Goal: Task Accomplishment & Management: Manage account settings

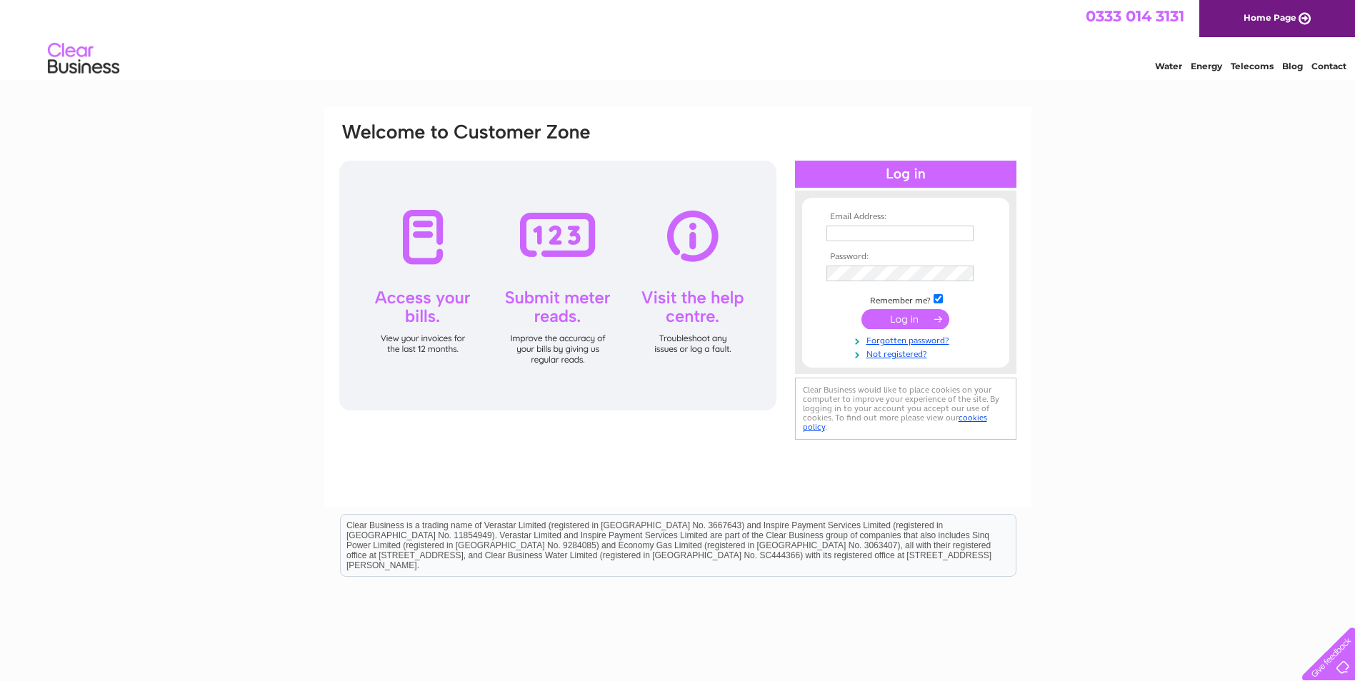
type input "accounts@dbm-ltd.co.uk"
click at [903, 314] on input "submit" at bounding box center [906, 319] width 88 height 20
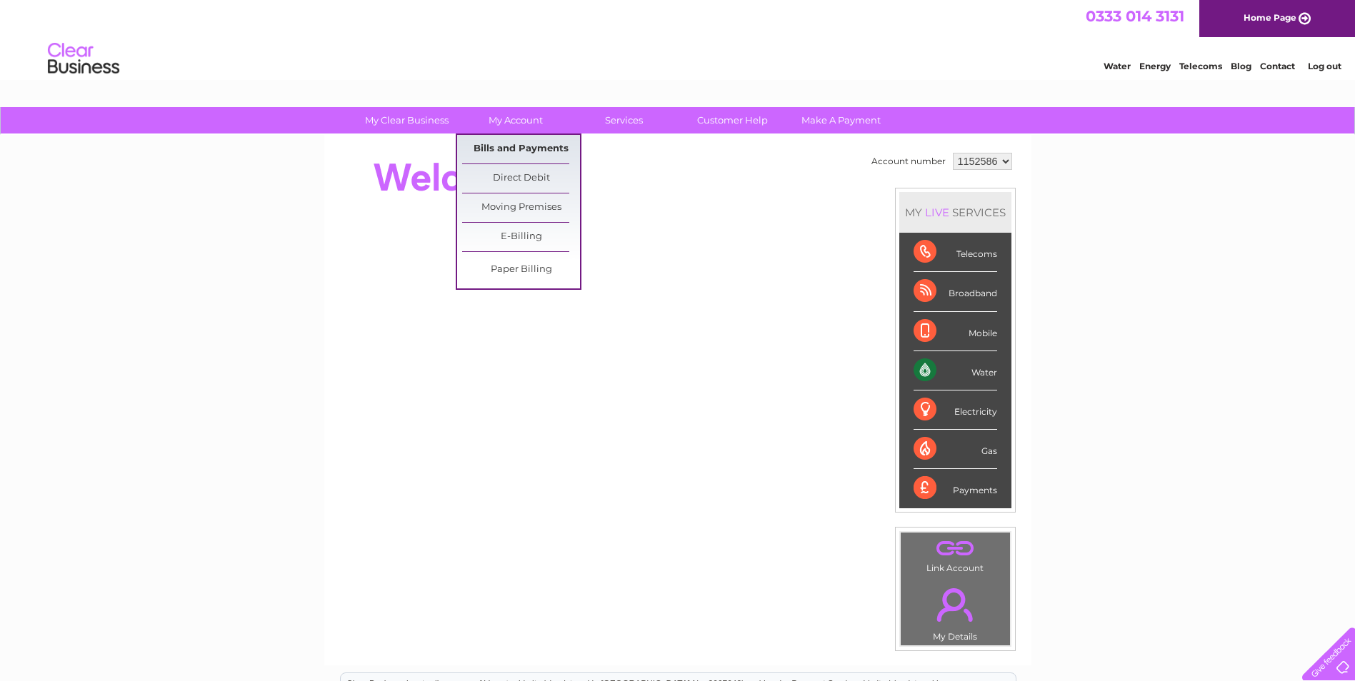
click at [501, 146] on link "Bills and Payments" at bounding box center [521, 149] width 118 height 29
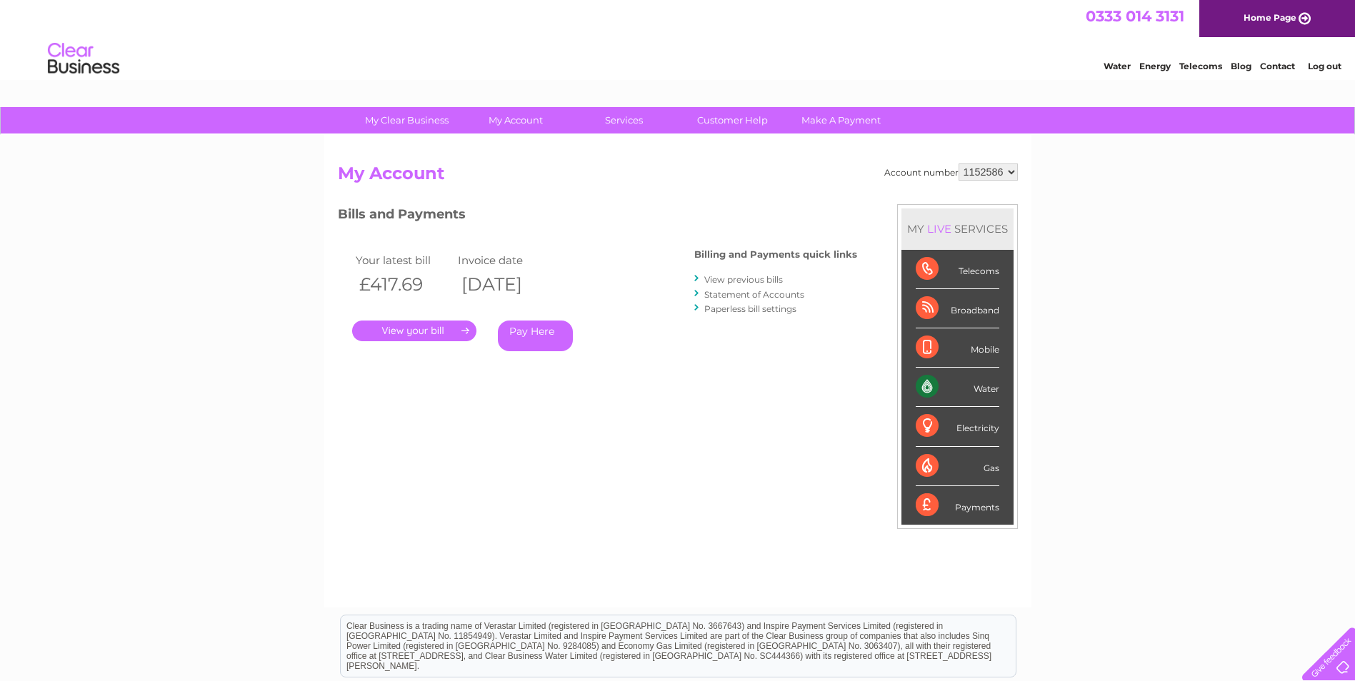
click at [416, 330] on link "." at bounding box center [414, 331] width 124 height 21
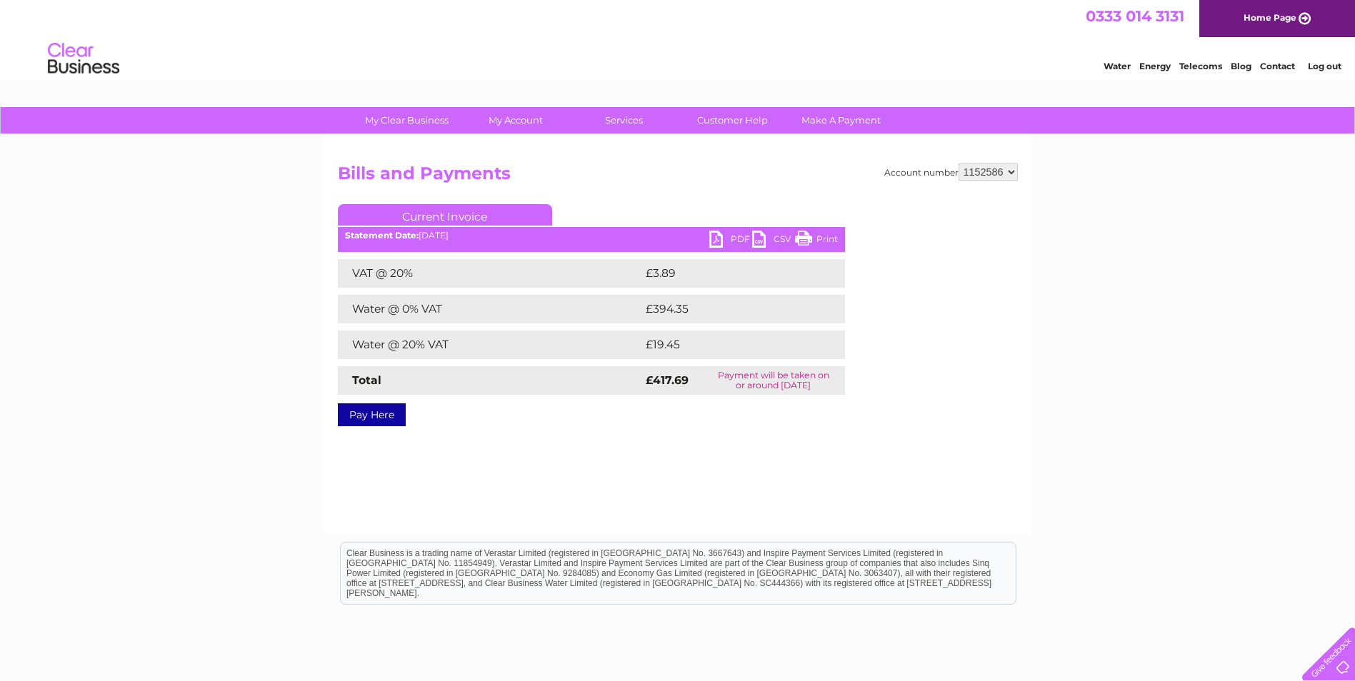
click at [719, 236] on link "PDF" at bounding box center [730, 241] width 43 height 21
